Goal: Task Accomplishment & Management: Manage account settings

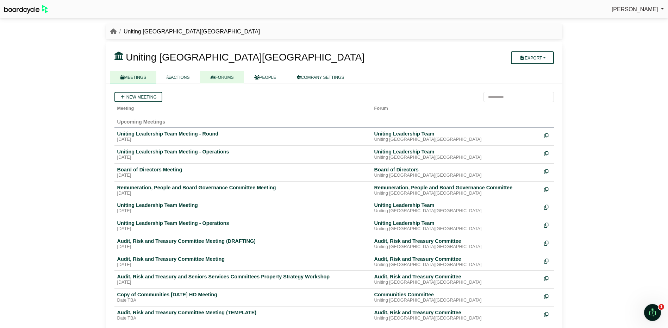
click at [217, 74] on link "FORUMS" at bounding box center [222, 77] width 44 height 12
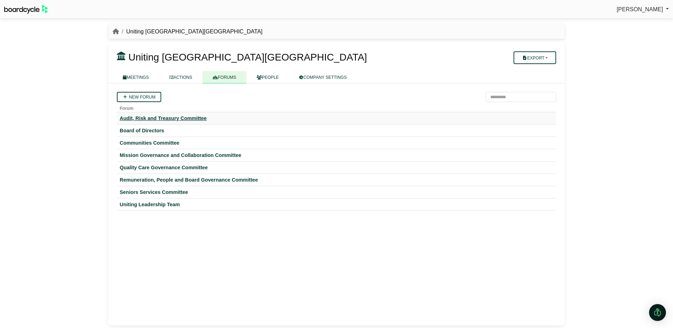
click at [167, 117] on div "Audit, Risk and Treasury Committee" at bounding box center [337, 118] width 434 height 6
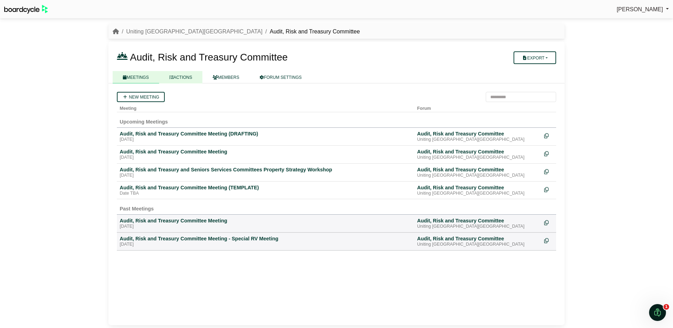
click at [178, 77] on link "ACTIONS" at bounding box center [180, 77] width 43 height 12
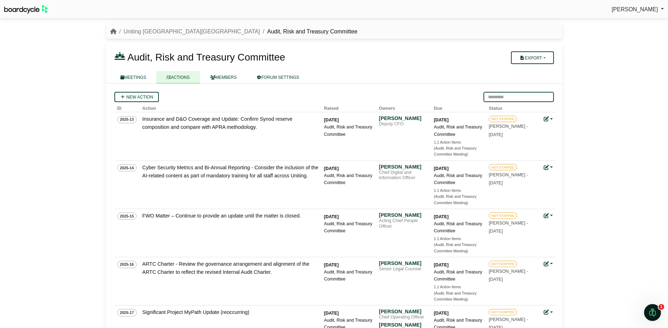
click at [514, 98] on input "search" at bounding box center [518, 97] width 70 height 10
click at [150, 30] on link "Uniting [GEOGRAPHIC_DATA][GEOGRAPHIC_DATA]" at bounding box center [192, 32] width 136 height 6
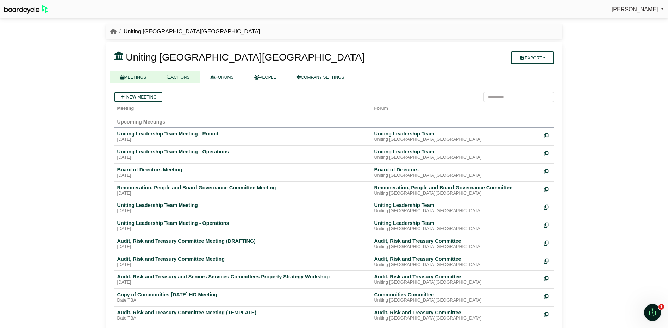
click at [183, 75] on link "ACTIONS" at bounding box center [177, 77] width 43 height 12
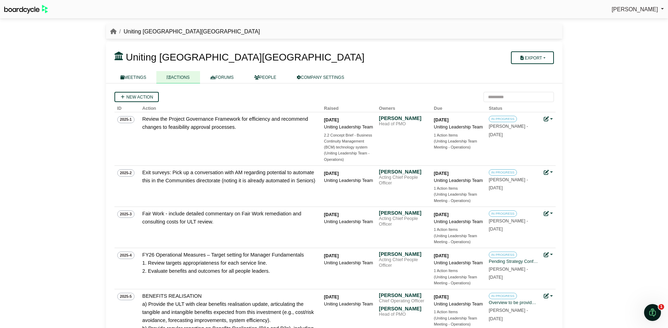
click at [595, 69] on div "Simone Ingersoll Sign Out Uniting NSW.ACT Uniting NSW.ACT" at bounding box center [334, 164] width 668 height 328
click at [137, 76] on link "MEETINGS" at bounding box center [133, 77] width 46 height 12
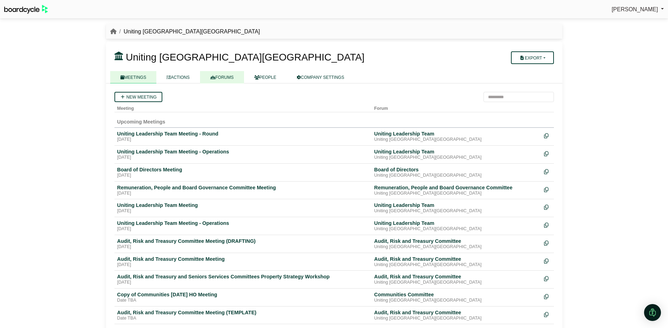
click at [230, 75] on link "FORUMS" at bounding box center [222, 77] width 44 height 12
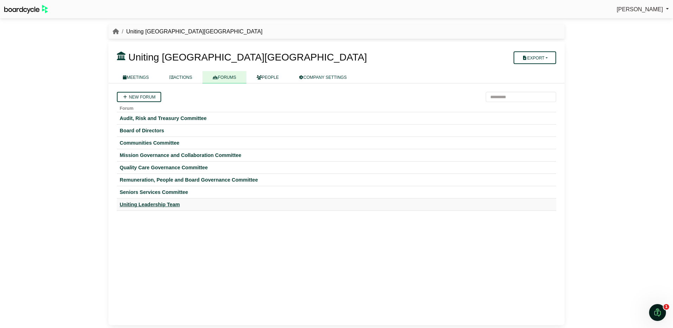
click at [153, 202] on div "Uniting Leadership Team" at bounding box center [337, 204] width 434 height 6
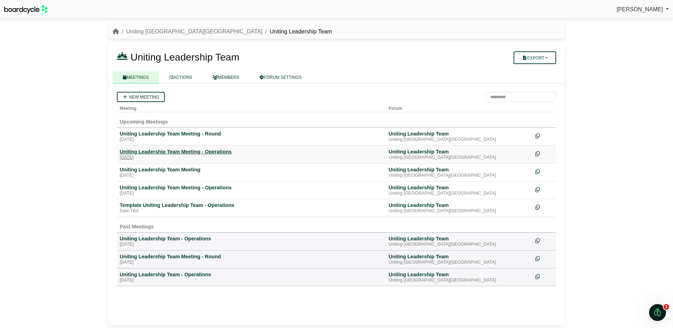
click at [180, 150] on div "Uniting Leadership Team Meeting - Operations" at bounding box center [251, 152] width 263 height 6
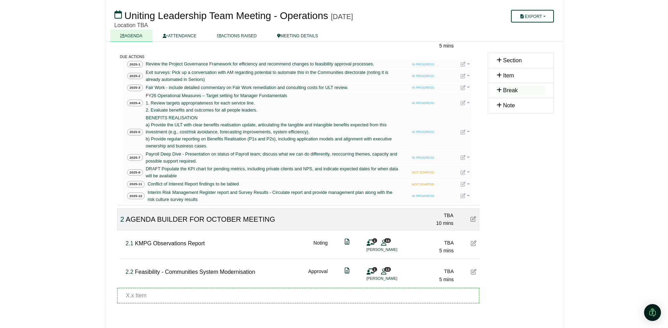
scroll to position [95, 0]
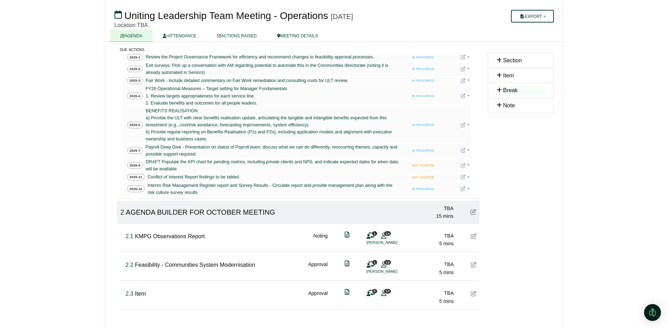
click at [473, 292] on icon at bounding box center [474, 294] width 6 height 6
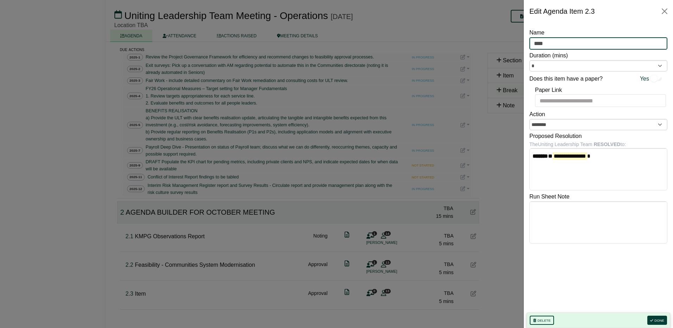
drag, startPoint x: 559, startPoint y: 42, endPoint x: 525, endPoint y: 46, distance: 34.0
click at [525, 46] on div "**********" at bounding box center [598, 176] width 149 height 306
type input "**********"
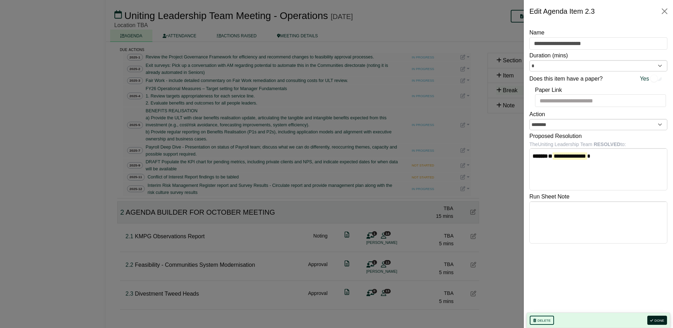
click at [656, 320] on button "Done" at bounding box center [657, 320] width 20 height 9
